Goal: Task Accomplishment & Management: Use online tool/utility

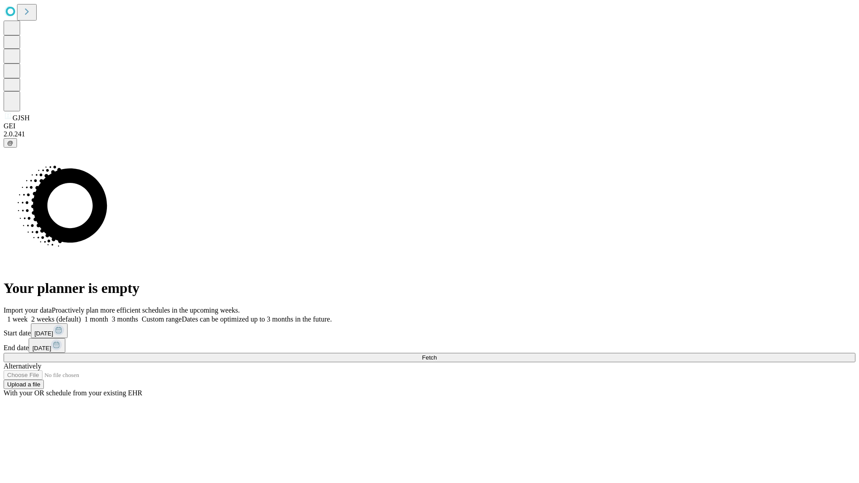
click at [437, 355] on span "Fetch" at bounding box center [429, 358] width 15 height 7
